Goal: Transaction & Acquisition: Purchase product/service

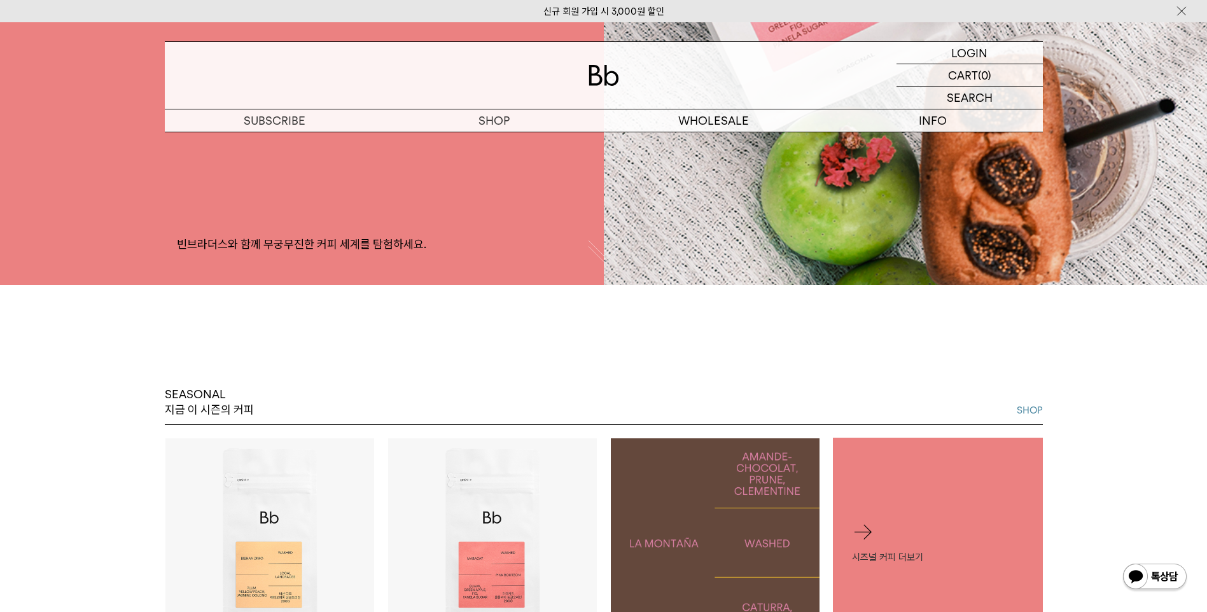
scroll to position [255, 0]
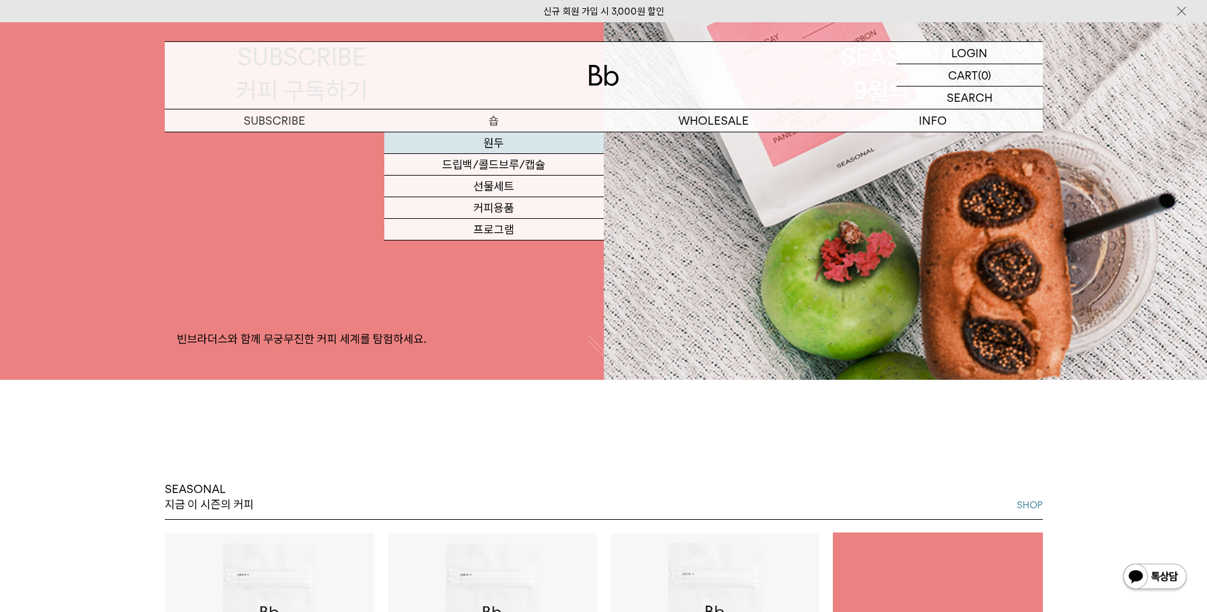
click at [489, 148] on link "원두" at bounding box center [494, 143] width 220 height 22
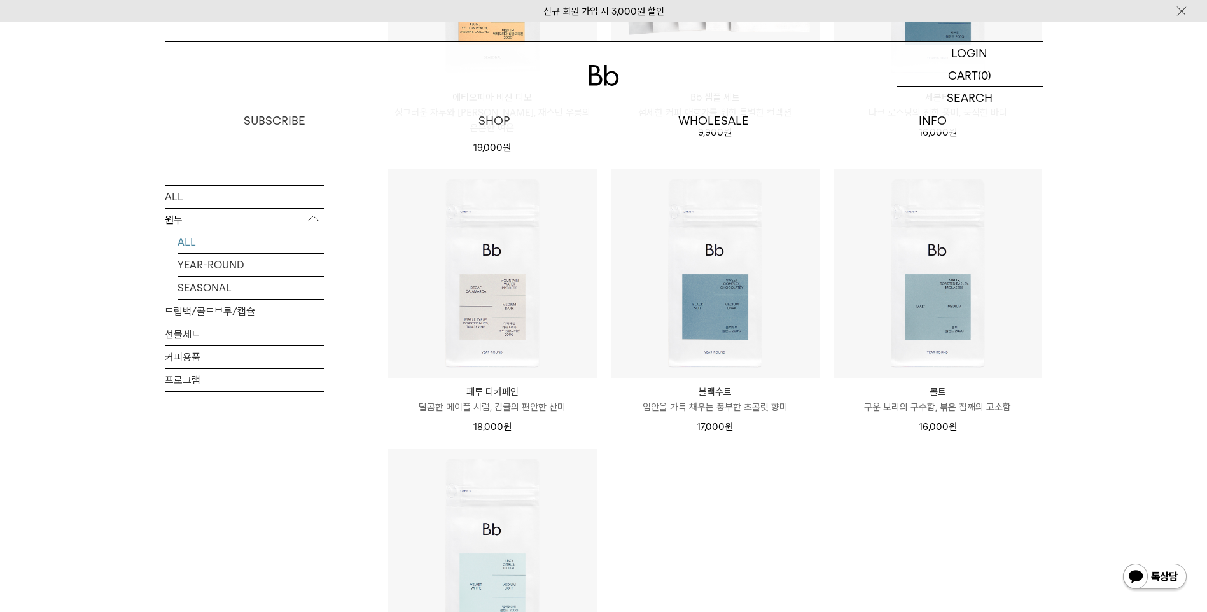
scroll to position [1082, 0]
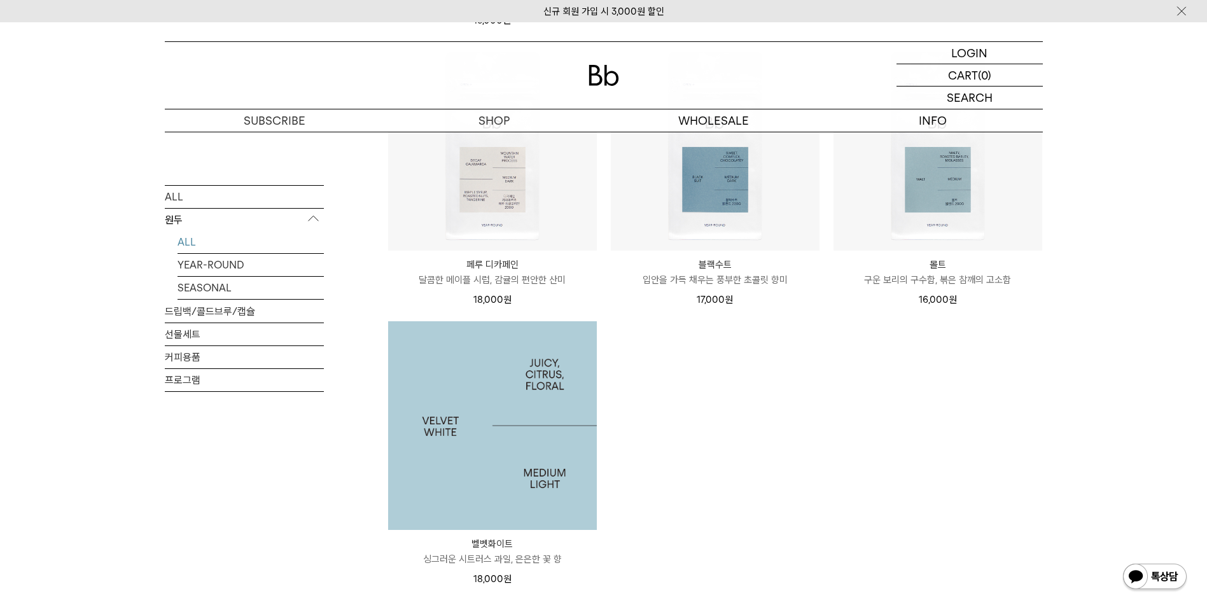
click at [536, 431] on img at bounding box center [492, 425] width 209 height 209
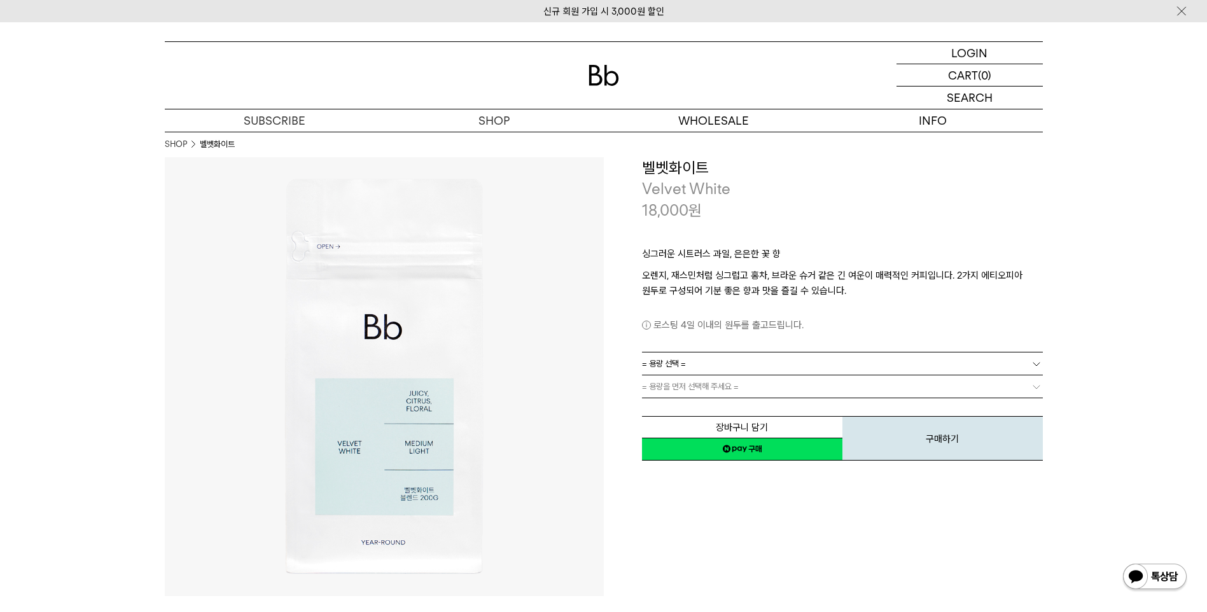
click at [702, 360] on link "= 용량 선택 =" at bounding box center [842, 364] width 401 height 22
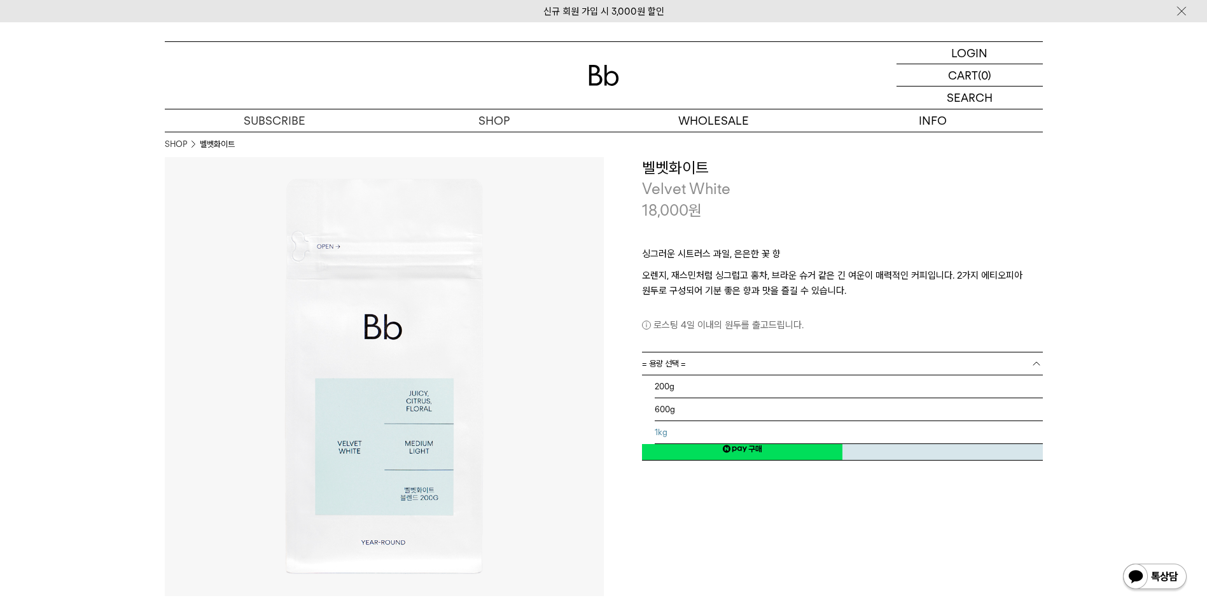
click at [680, 431] on li "1kg" at bounding box center [849, 432] width 388 height 23
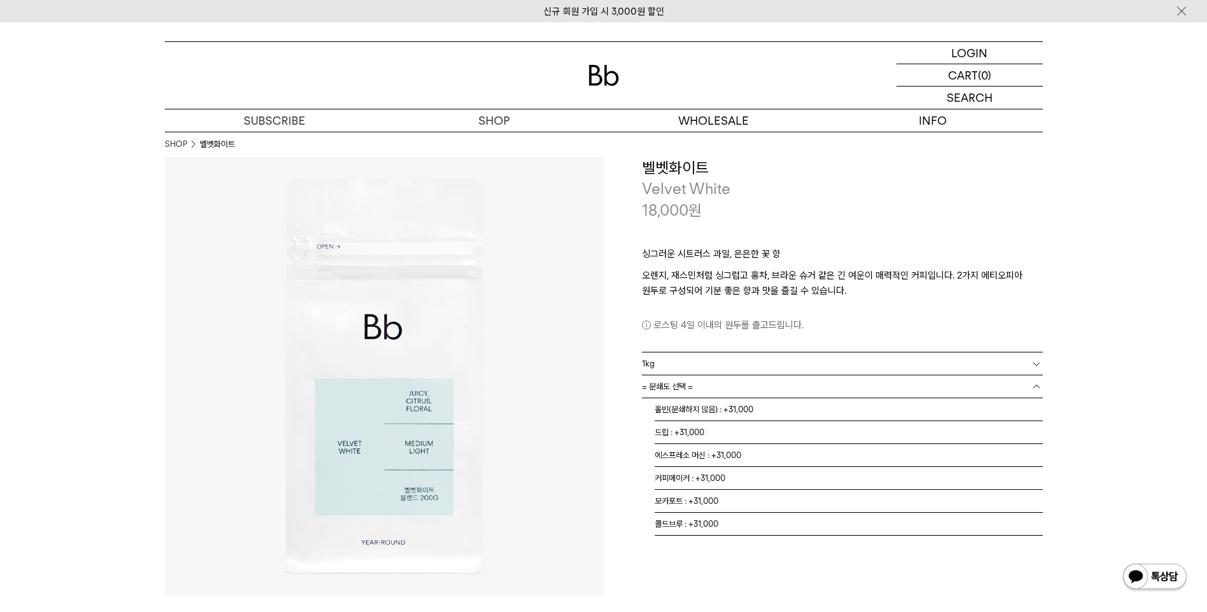
click at [838, 385] on link "= 분쇄도 선택 =" at bounding box center [842, 386] width 401 height 22
click at [743, 406] on li "홀빈(분쇄하지 않음) : +31,000" at bounding box center [849, 409] width 388 height 23
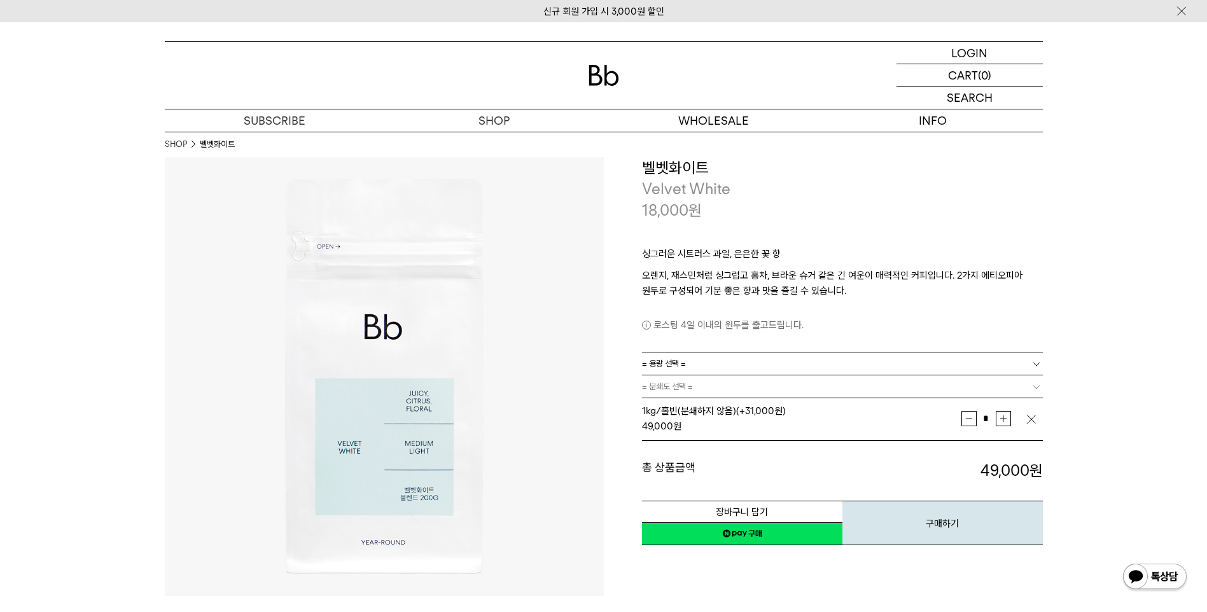
click at [1009, 413] on button "증가" at bounding box center [1003, 418] width 15 height 15
type input "*"
click at [794, 510] on button "장바구니 담기" at bounding box center [742, 512] width 200 height 22
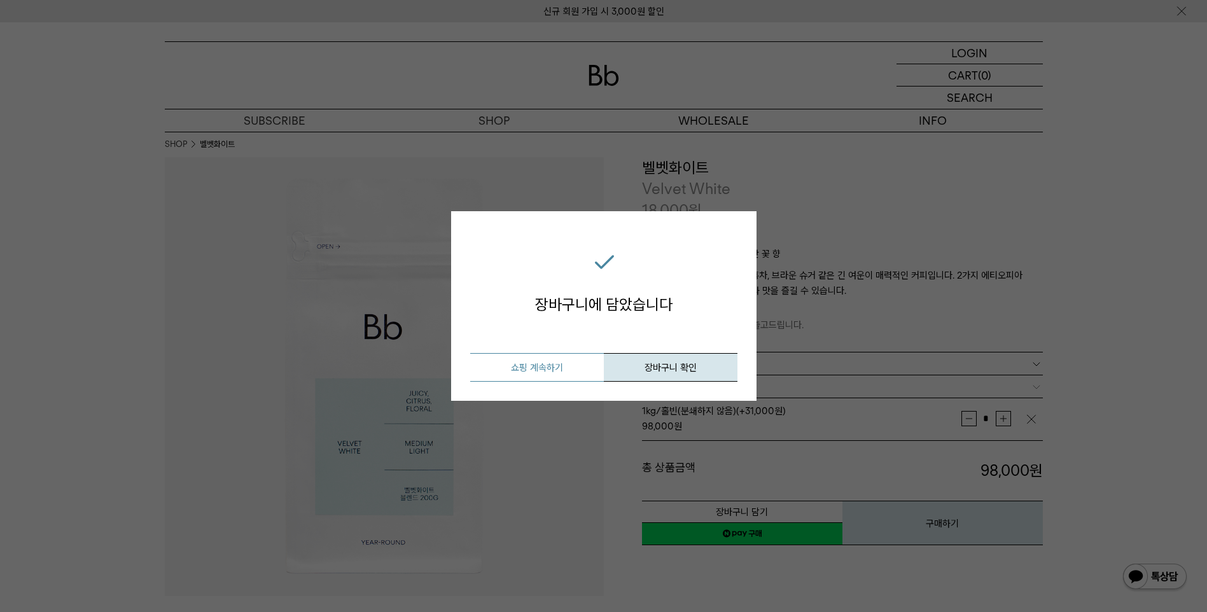
click at [566, 374] on button "쇼핑 계속하기" at bounding box center [537, 367] width 134 height 29
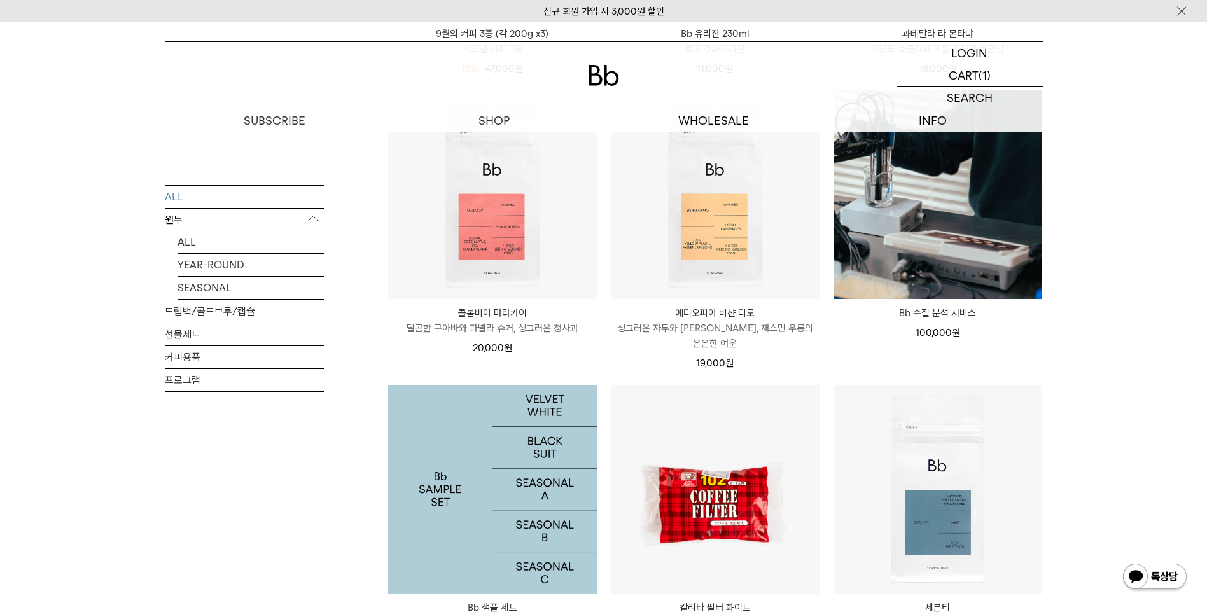
scroll to position [1082, 0]
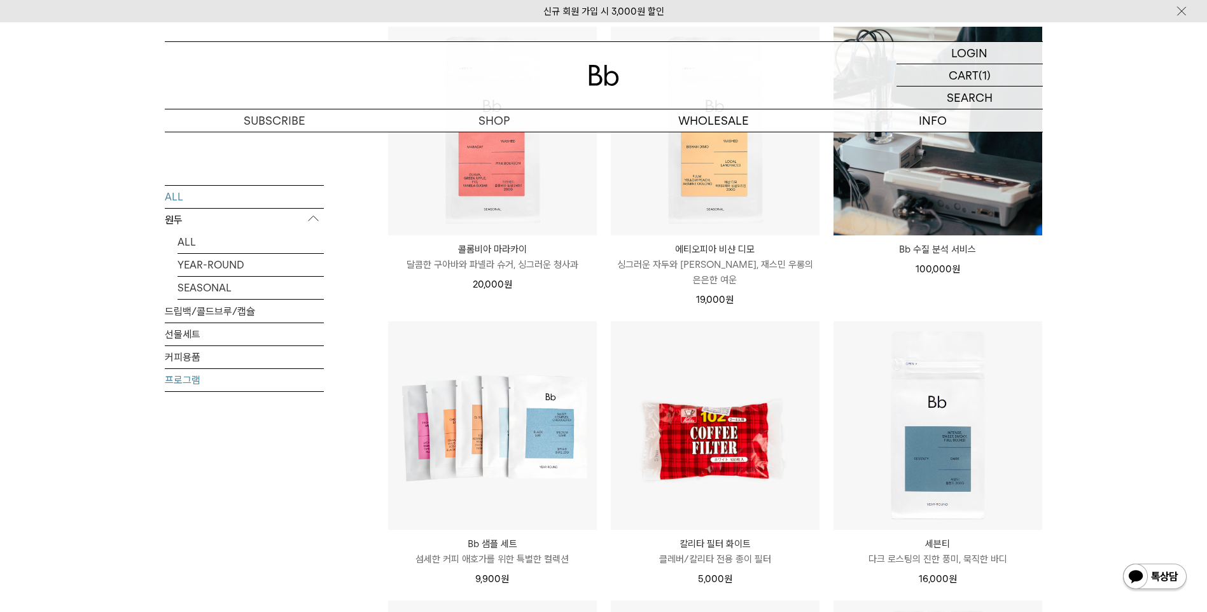
click at [211, 382] on link "프로그램" at bounding box center [244, 379] width 159 height 22
